Goal: Navigation & Orientation: Find specific page/section

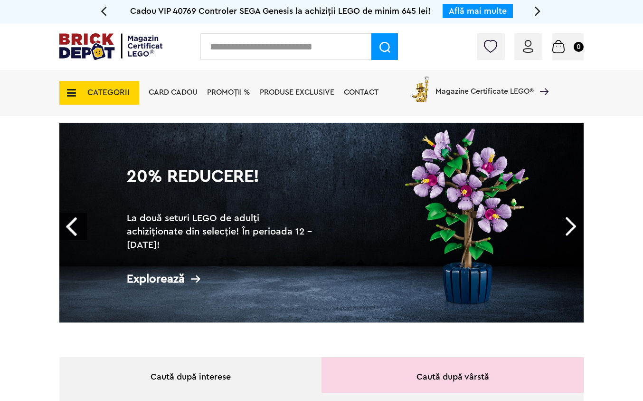
click at [74, 91] on icon at bounding box center [68, 92] width 15 height 10
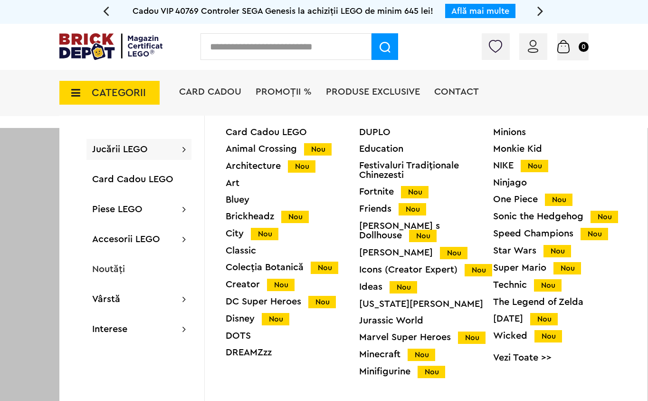
click at [74, 91] on icon at bounding box center [73, 92] width 15 height 10
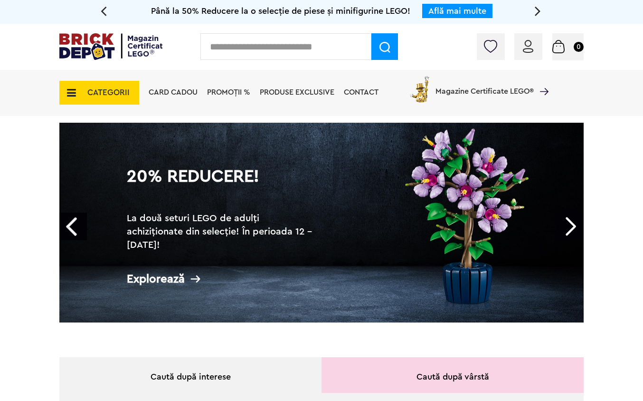
click at [74, 91] on icon at bounding box center [68, 92] width 15 height 10
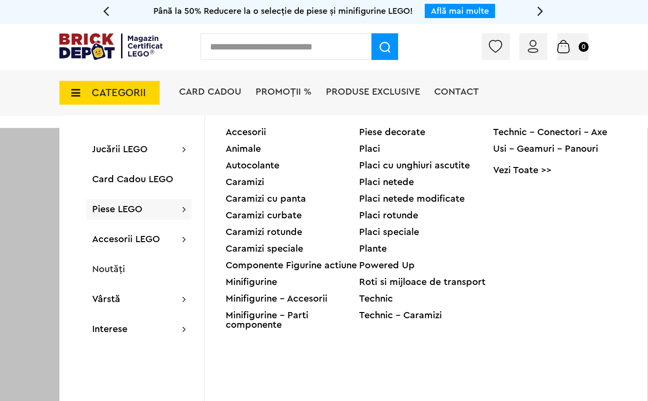
click at [250, 285] on div "Minifigurine" at bounding box center [293, 282] width 134 height 10
